Goal: Find contact information: Find contact information

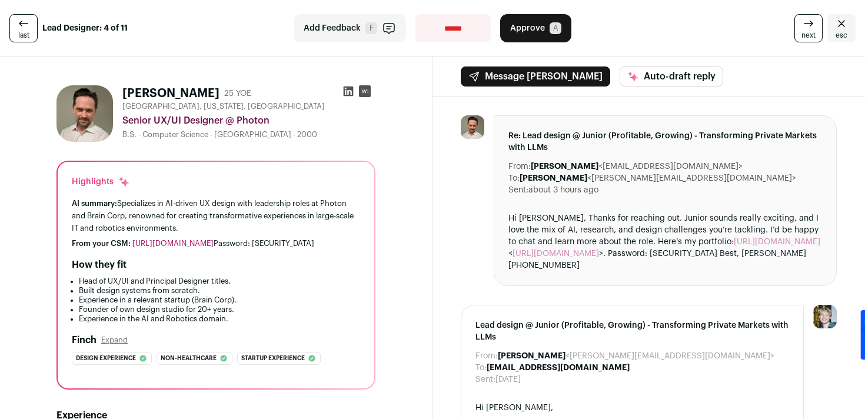
click at [349, 90] on icon at bounding box center [348, 91] width 12 height 12
click at [316, 245] on div "From your CSM: [URL][DOMAIN_NAME] Password: [SECURITY_DATA]" at bounding box center [216, 243] width 288 height 9
copy div "dk2024"
click at [214, 244] on link "[URL][DOMAIN_NAME]" at bounding box center [172, 243] width 81 height 8
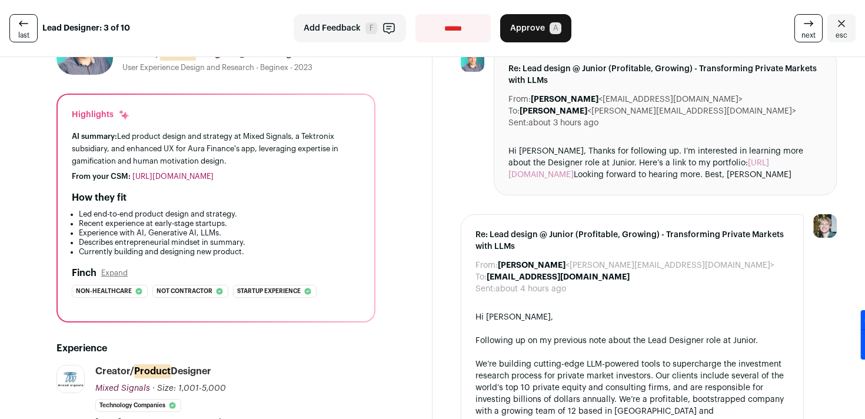
scroll to position [60, 0]
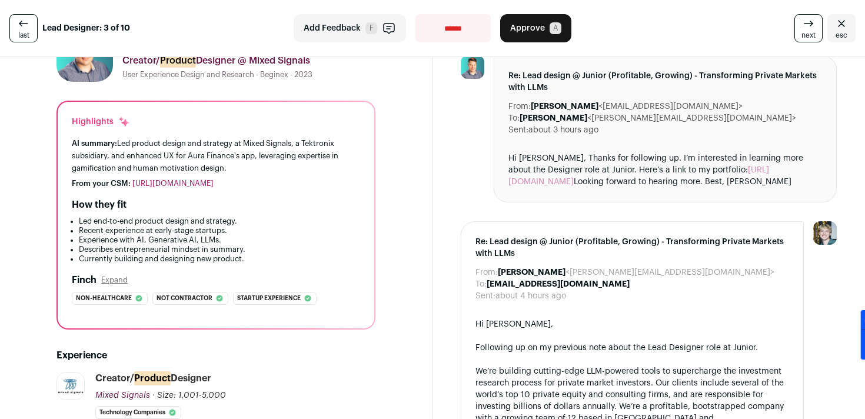
click at [186, 181] on link "https://www.drewx.design/" at bounding box center [172, 183] width 81 height 8
